Goal: Task Accomplishment & Management: Complete application form

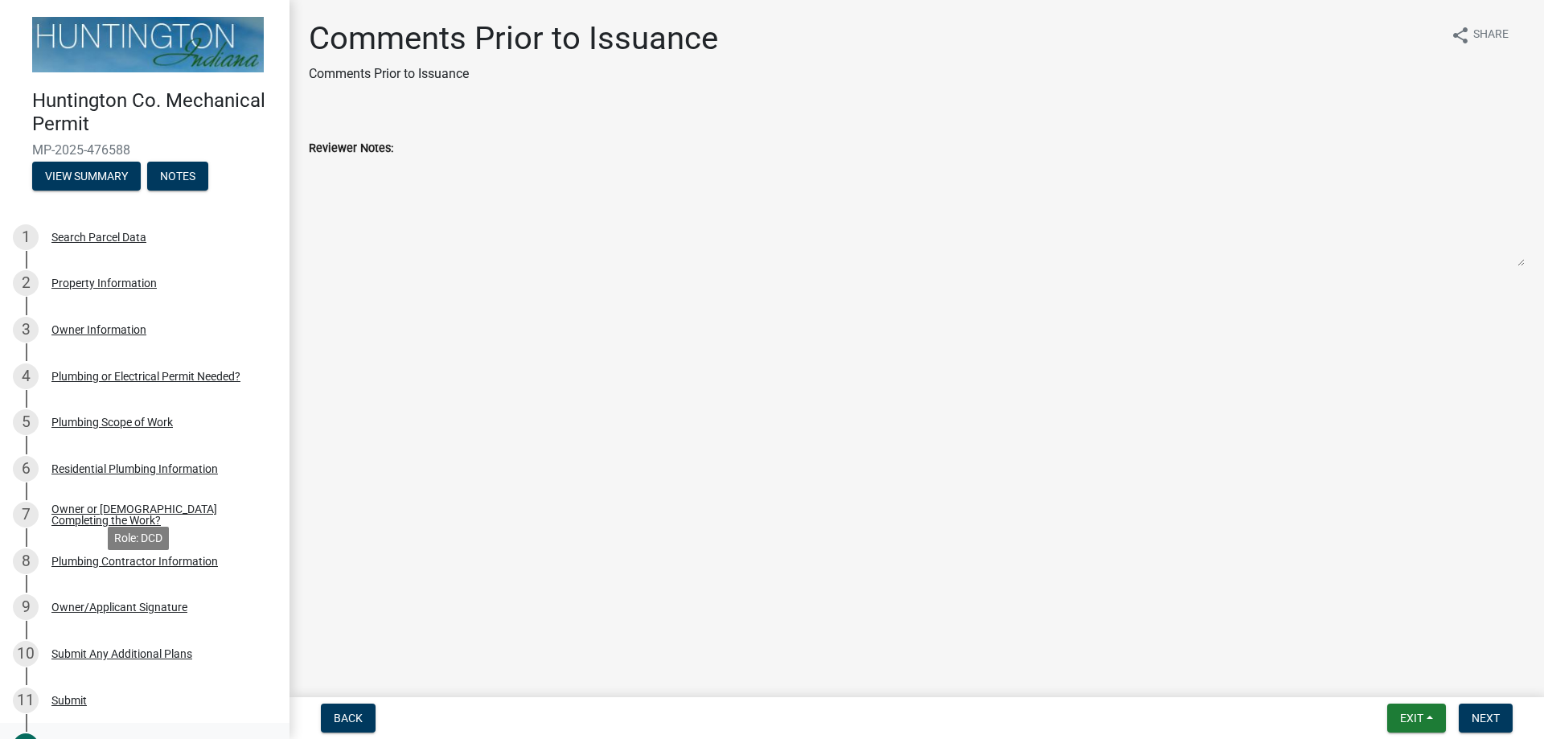
scroll to position [161, 0]
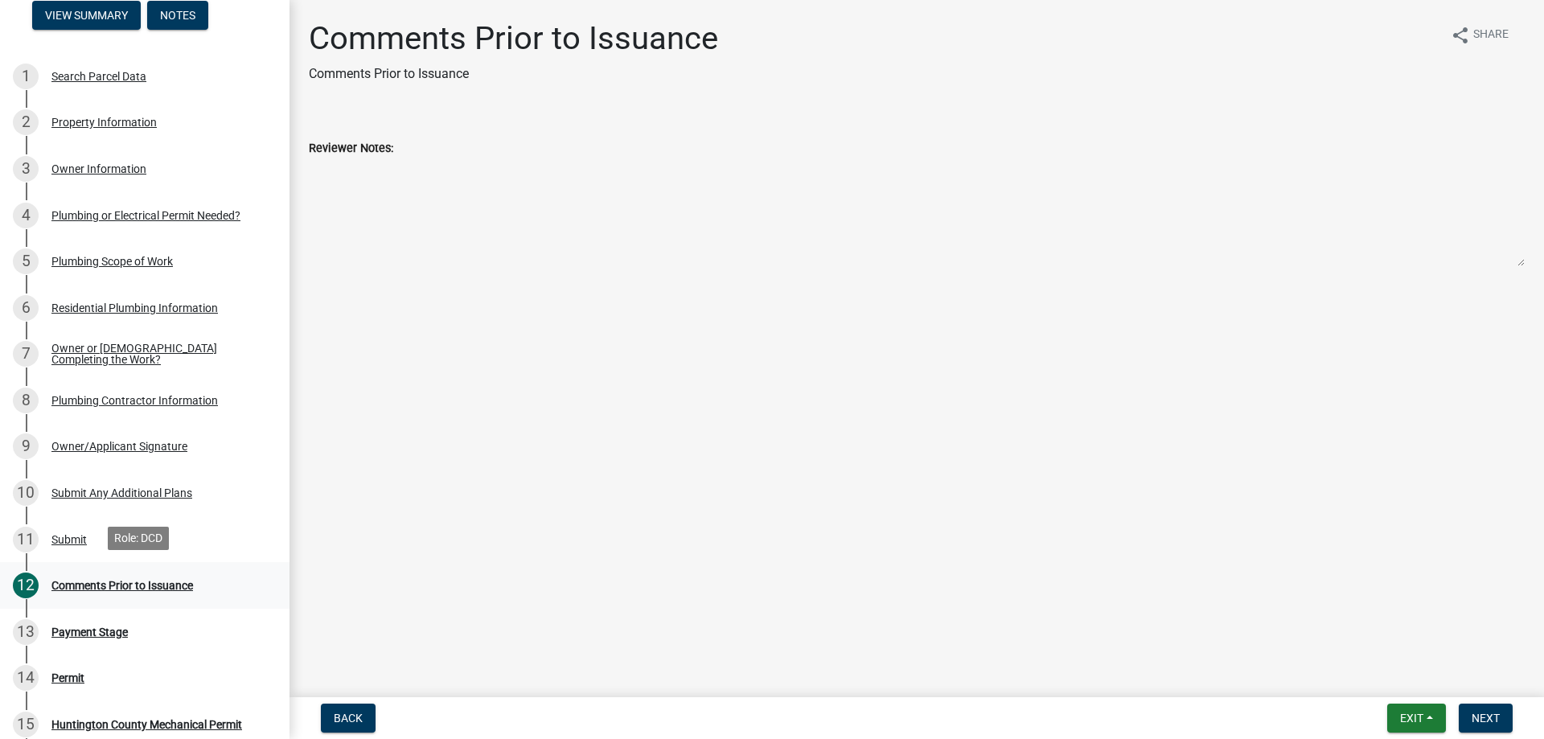
click at [130, 581] on div "Comments Prior to Issuance" at bounding box center [122, 585] width 142 height 11
click at [1494, 717] on span "Next" at bounding box center [1486, 718] width 28 height 13
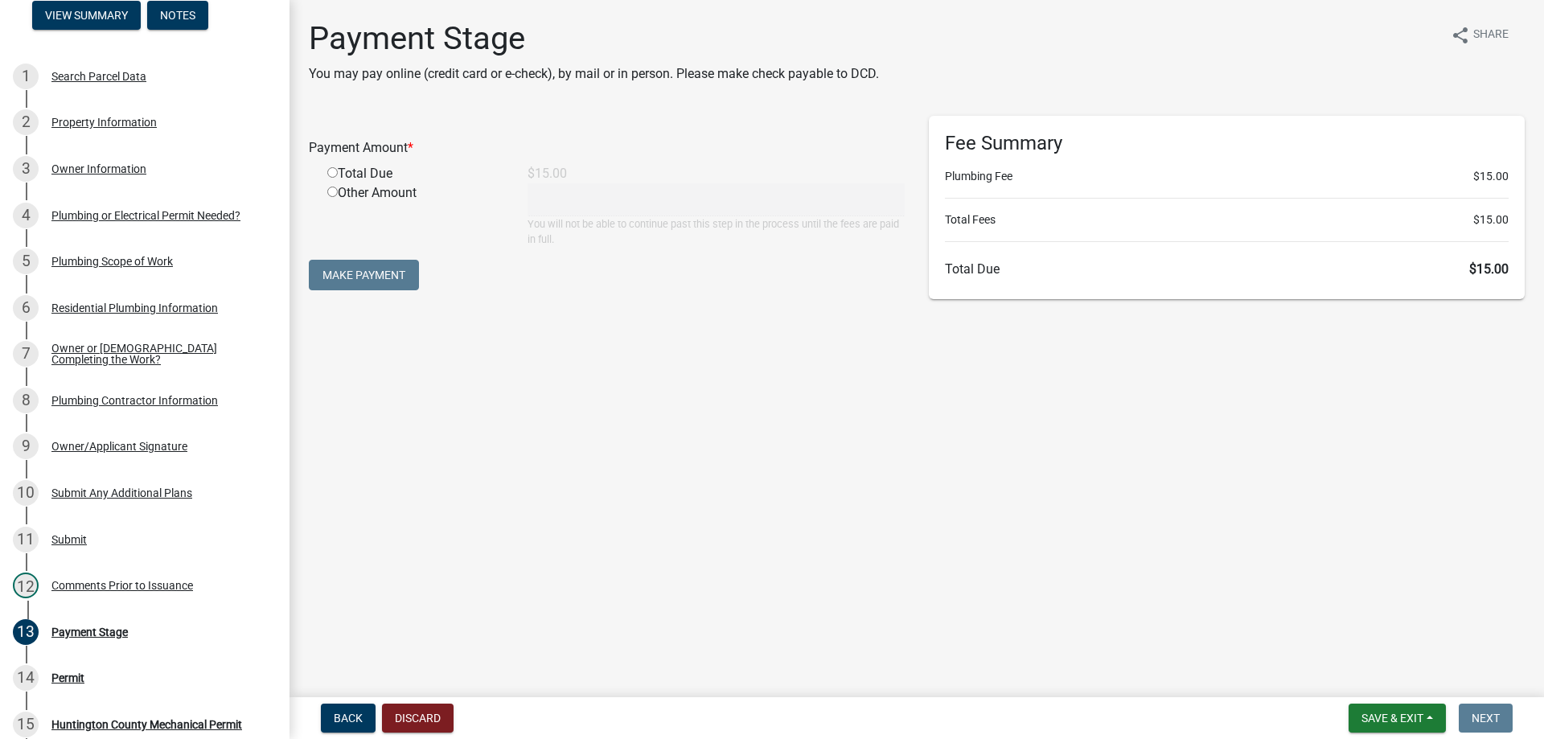
click at [333, 171] on input "radio" at bounding box center [332, 172] width 10 height 10
radio input "true"
type input "15"
click at [376, 273] on button "Make Payment" at bounding box center [364, 275] width 110 height 31
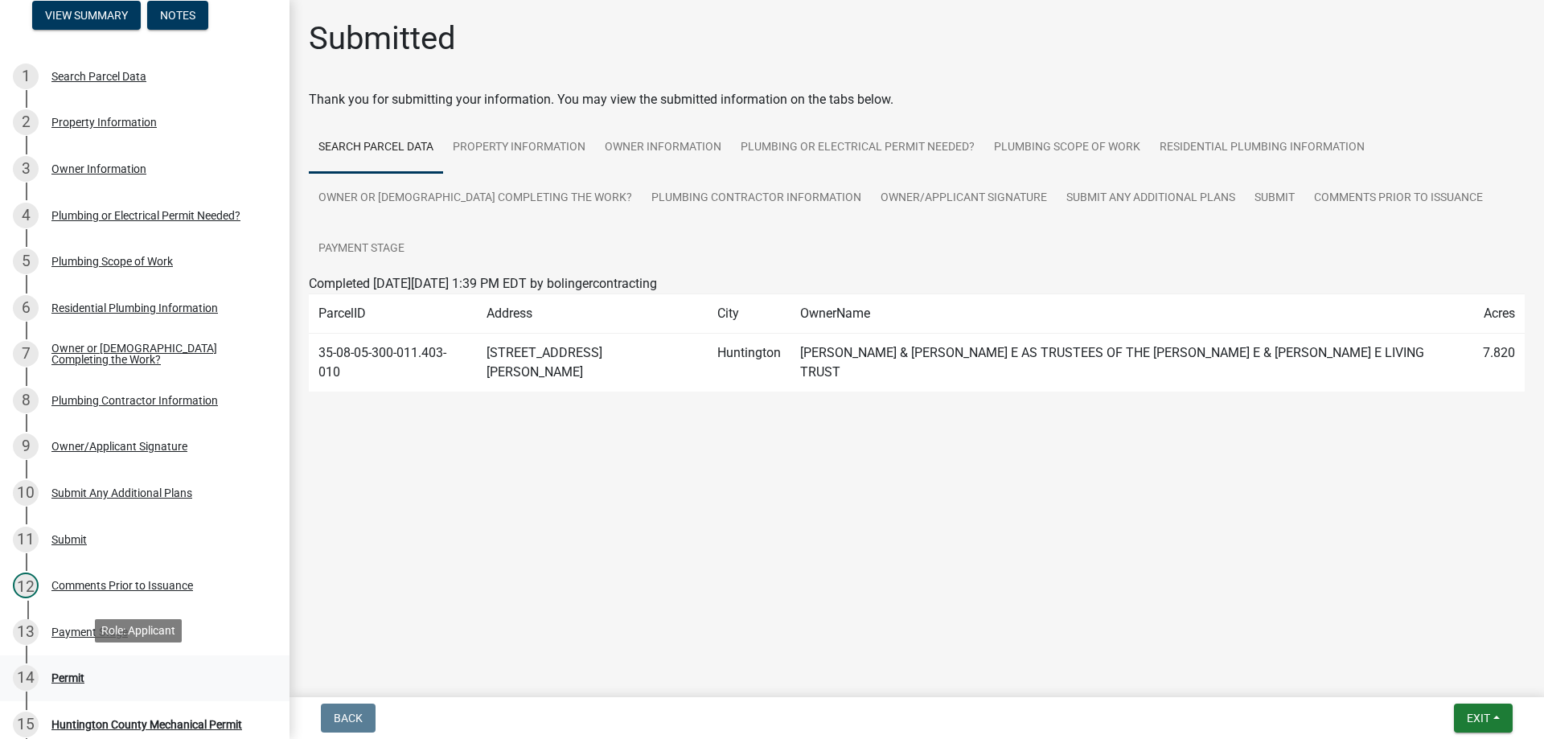
click at [77, 676] on div "Permit" at bounding box center [67, 677] width 33 height 11
click at [69, 672] on div "Permit" at bounding box center [67, 677] width 33 height 11
click at [101, 620] on div "13 Payment Stage" at bounding box center [138, 632] width 251 height 26
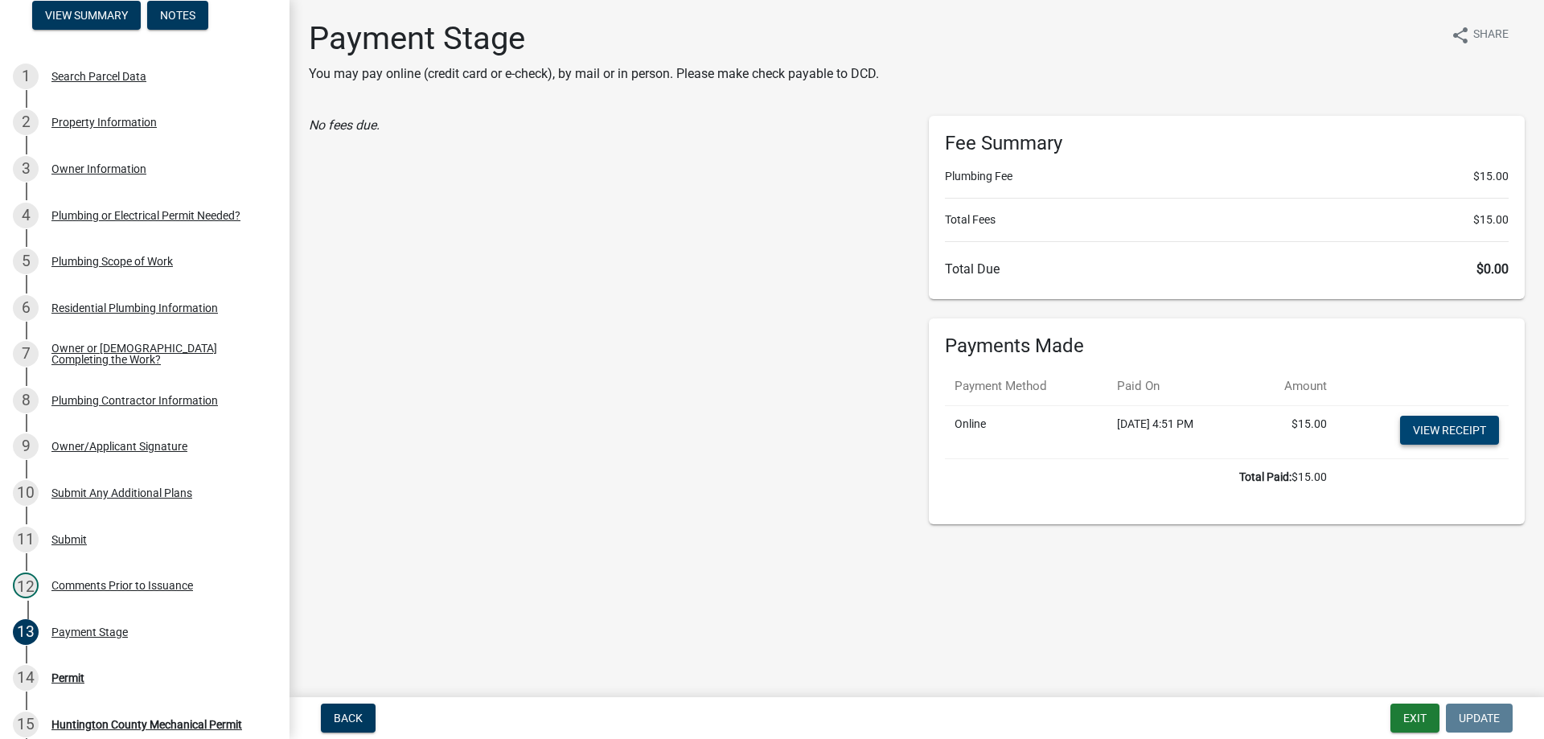
click at [1443, 431] on link "View receipt" at bounding box center [1449, 430] width 99 height 29
click at [80, 675] on div "Permit" at bounding box center [67, 677] width 33 height 11
click at [1410, 718] on button "Exit" at bounding box center [1415, 718] width 49 height 29
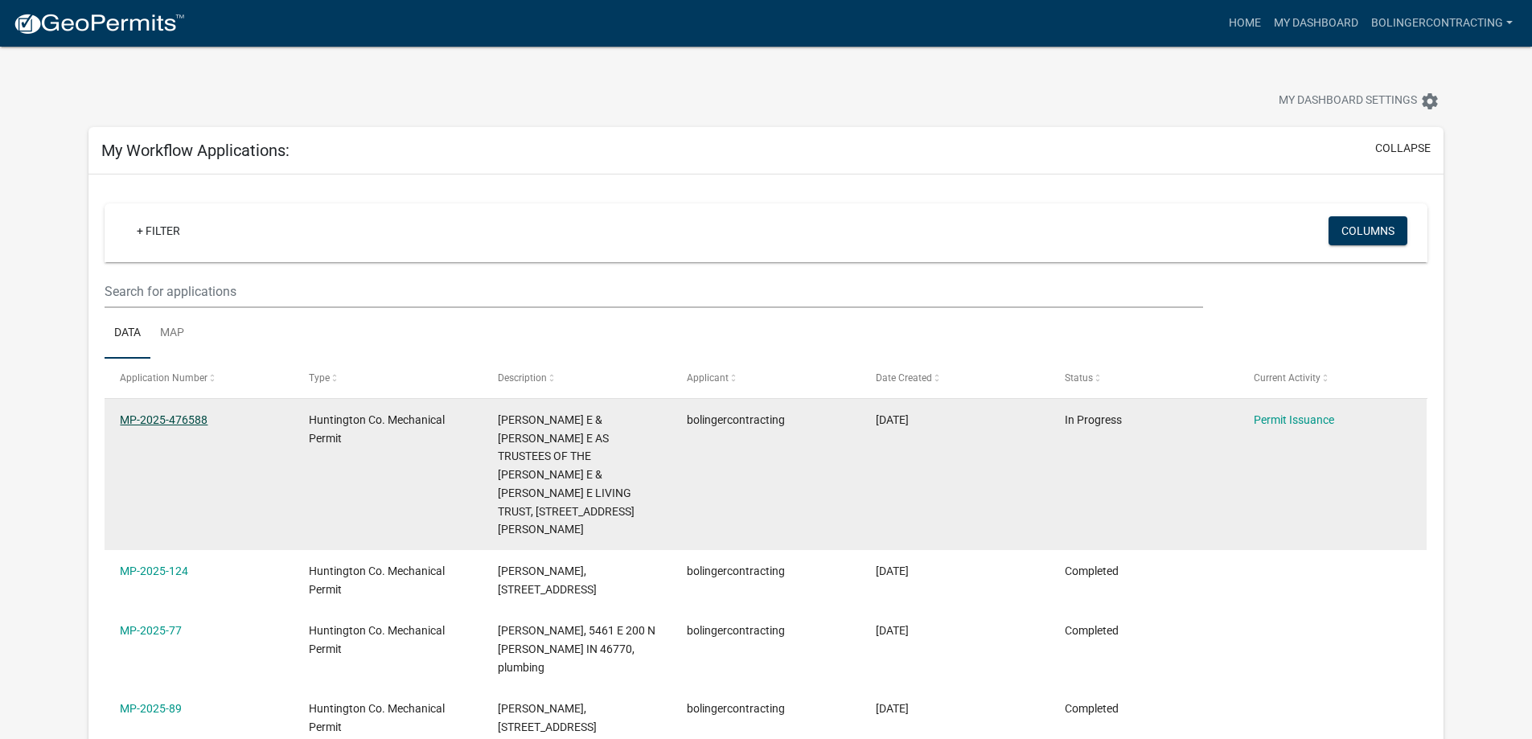
click at [181, 450] on datatable-body-cell "MP-2025-476588" at bounding box center [199, 474] width 189 height 151
click at [183, 421] on link "MP-2025-476588" at bounding box center [164, 419] width 88 height 13
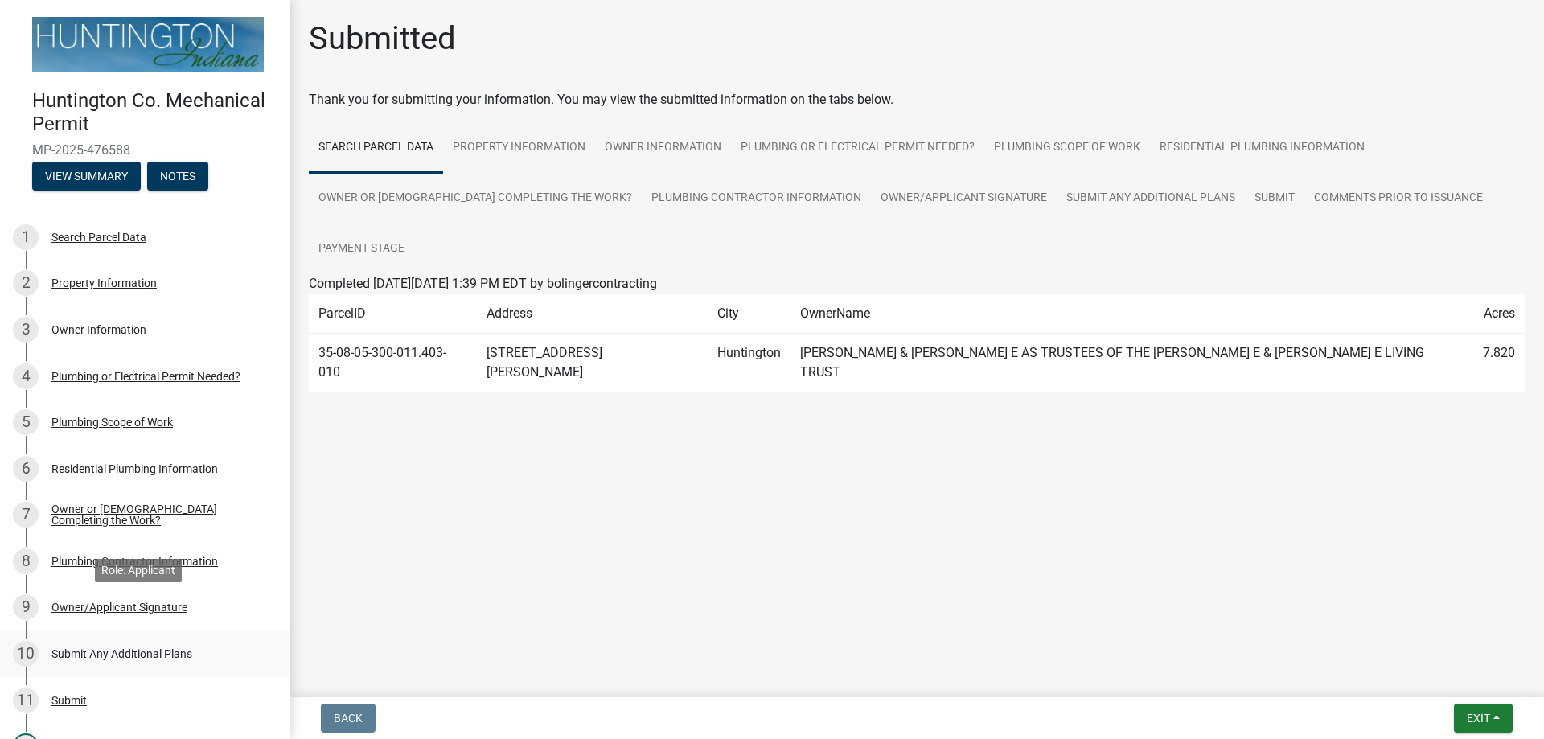
scroll to position [241, 0]
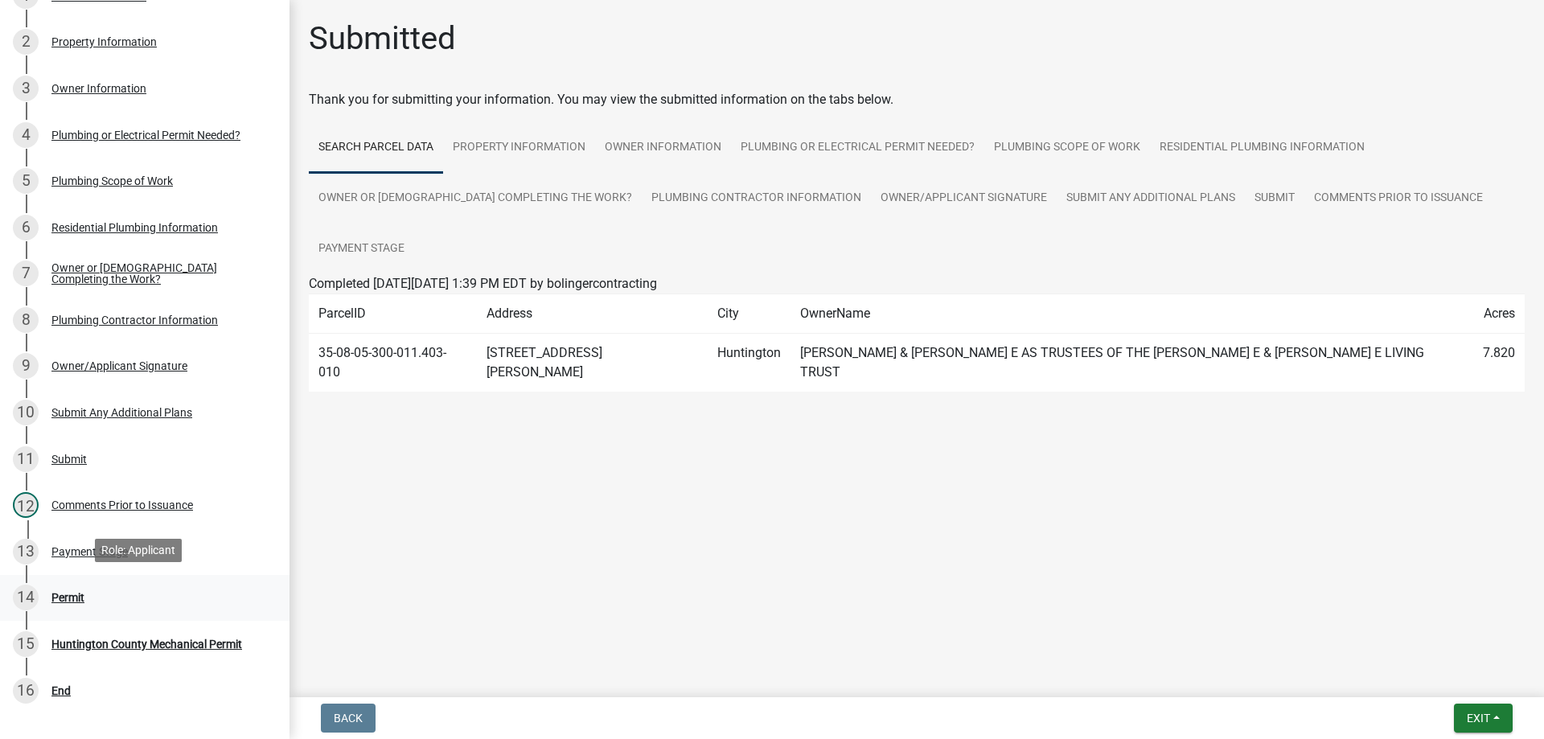
click at [77, 593] on div "Permit" at bounding box center [67, 597] width 33 height 11
click at [413, 353] on td "35-08-05-300-011.403-010" at bounding box center [393, 363] width 168 height 59
click at [89, 639] on div "Huntington County Mechanical Permit" at bounding box center [146, 644] width 191 height 11
click at [72, 592] on div "Permit" at bounding box center [67, 597] width 33 height 11
click at [384, 355] on td "35-08-05-300-011.403-010" at bounding box center [393, 363] width 168 height 59
